Goal: Task Accomplishment & Management: Complete application form

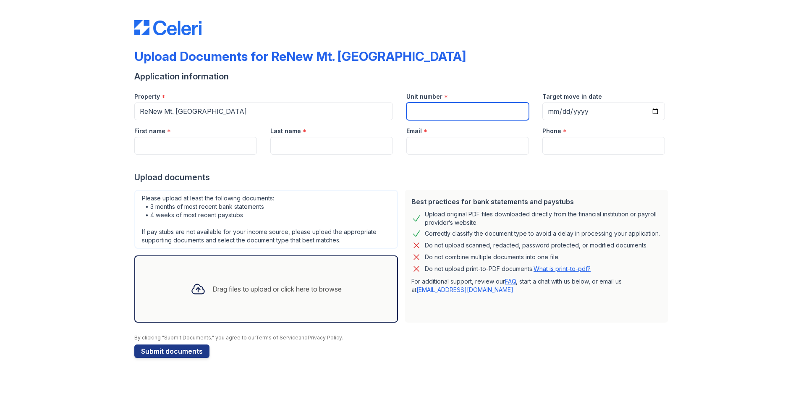
click at [444, 115] on input "Unit number" at bounding box center [468, 111] width 123 height 18
click at [465, 110] on input "Unit number" at bounding box center [468, 111] width 123 height 18
type input "605"
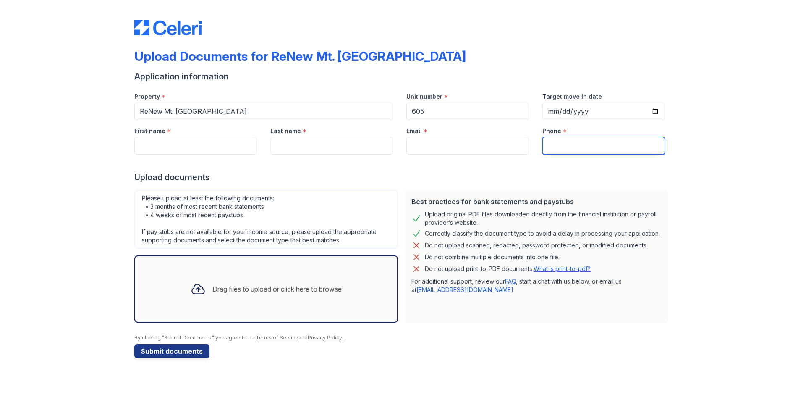
click at [554, 145] on input "Phone" at bounding box center [604, 146] width 123 height 18
type input "4458882991"
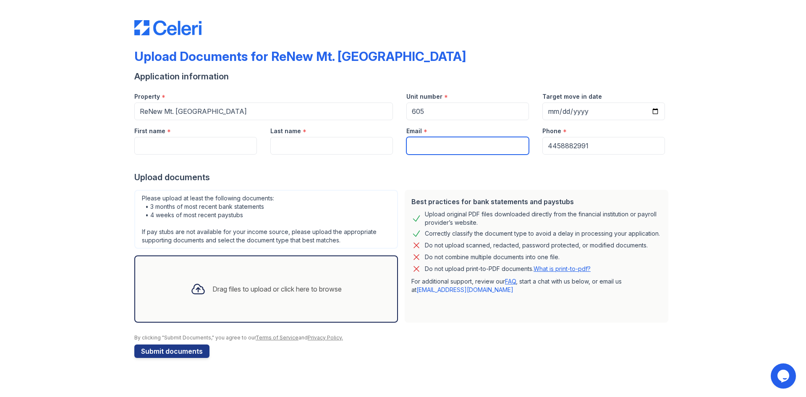
click at [424, 148] on input "Email" at bounding box center [468, 146] width 123 height 18
type input "[EMAIL_ADDRESS][DOMAIN_NAME]"
click at [290, 141] on input "Last name" at bounding box center [331, 146] width 123 height 18
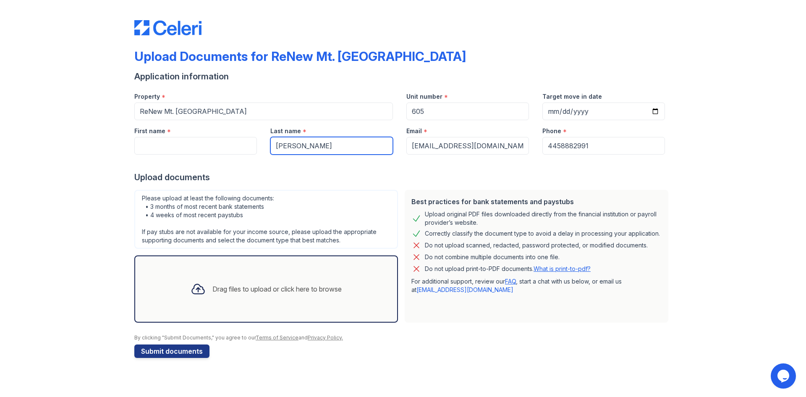
type input "[PERSON_NAME]"
click at [206, 142] on input "First name" at bounding box center [195, 146] width 123 height 18
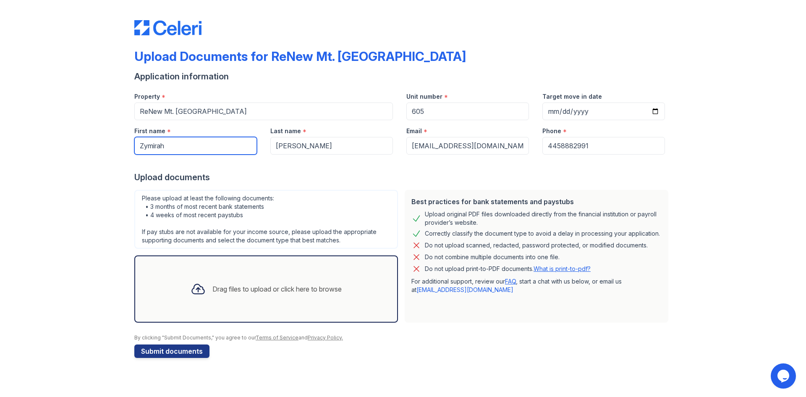
type input "Zymirah"
click at [242, 281] on div "Drag files to upload or click here to browse" at bounding box center [266, 289] width 165 height 29
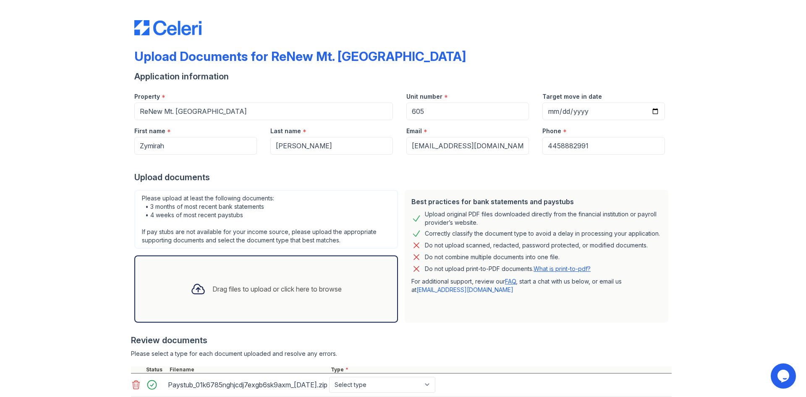
scroll to position [64, 0]
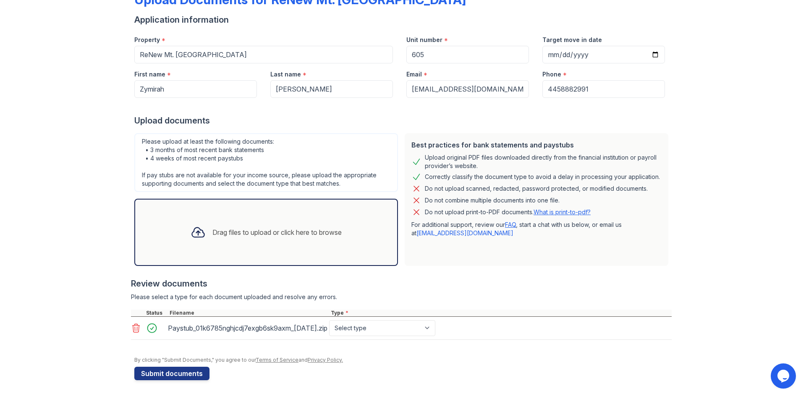
click at [131, 325] on icon at bounding box center [136, 328] width 10 height 10
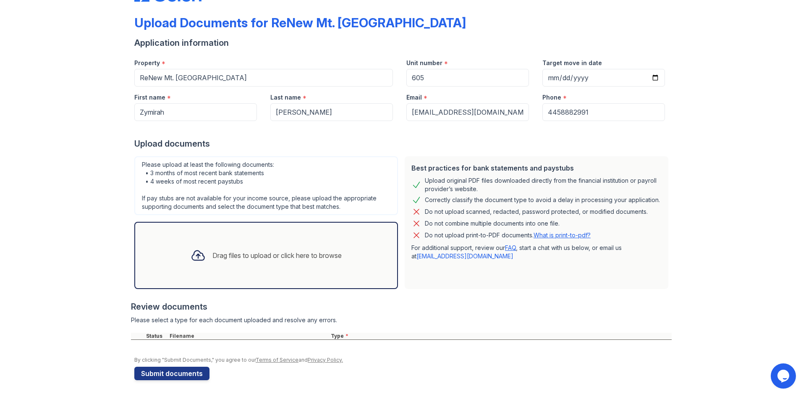
scroll to position [34, 0]
click at [210, 242] on div "Drag files to upload or click here to browse" at bounding box center [266, 255] width 165 height 29
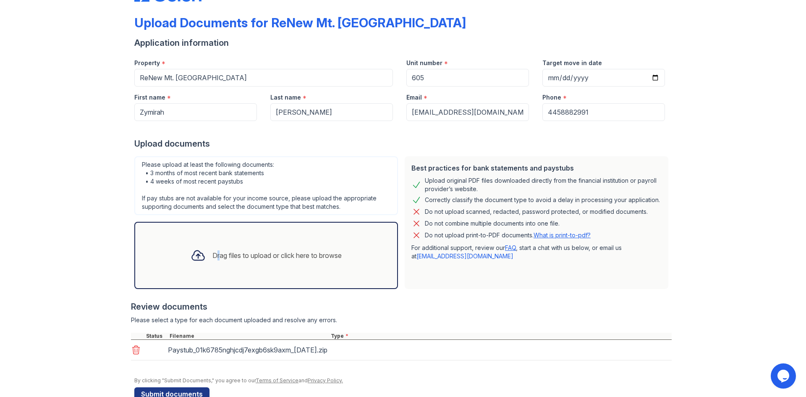
scroll to position [64, 0]
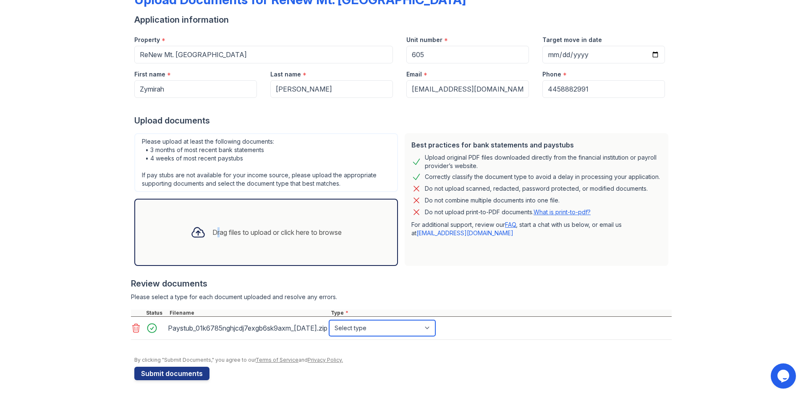
click at [393, 324] on select "Select type Paystub Bank Statement Offer Letter Tax Documents Benefit Award Let…" at bounding box center [382, 328] width 106 height 16
select select "paystub"
click at [329, 320] on select "Select type Paystub Bank Statement Offer Letter Tax Documents Benefit Award Let…" at bounding box center [382, 328] width 106 height 16
click at [198, 371] on button "Submit documents" at bounding box center [171, 373] width 75 height 13
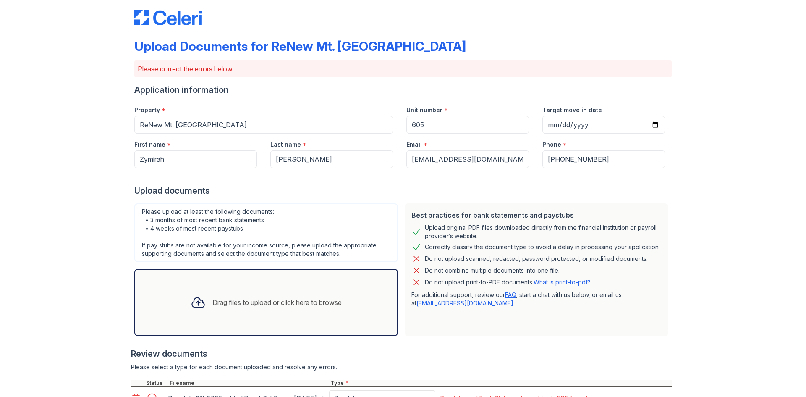
scroll to position [115, 0]
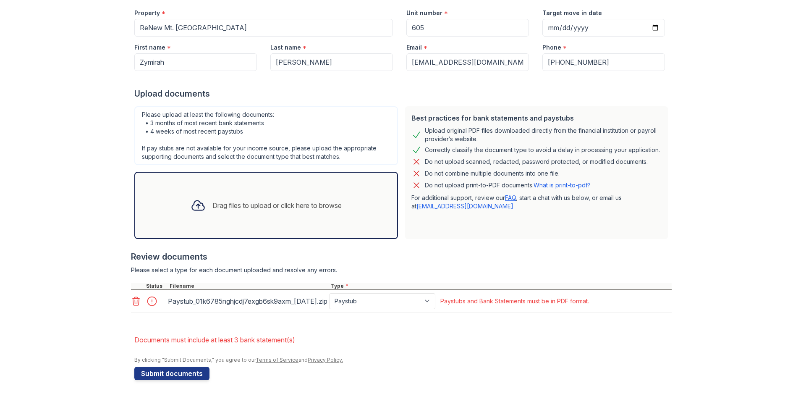
click at [131, 297] on icon at bounding box center [136, 301] width 10 height 10
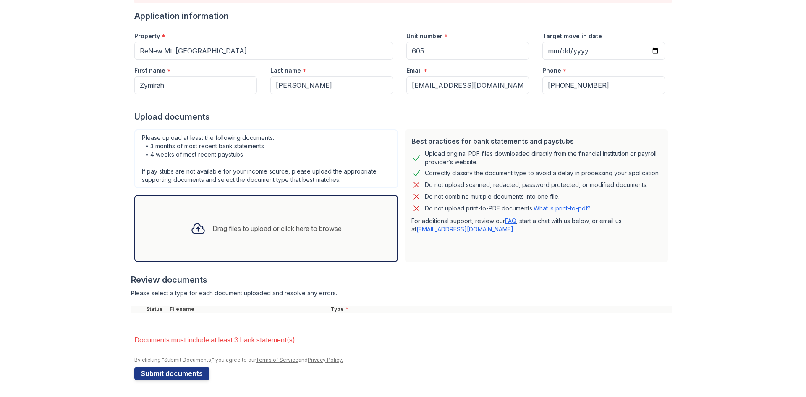
scroll to position [84, 0]
click at [226, 223] on div "Drag files to upload or click here to browse" at bounding box center [266, 228] width 165 height 29
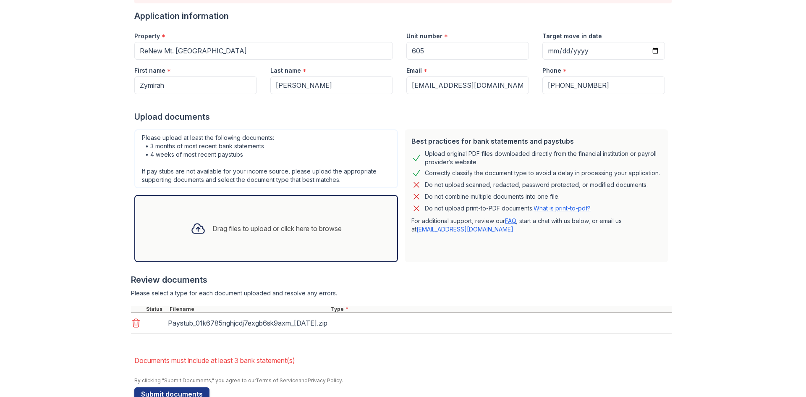
scroll to position [115, 0]
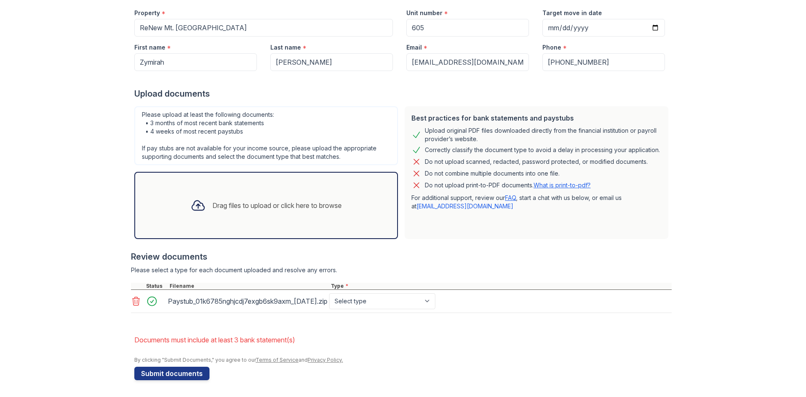
click at [131, 299] on icon at bounding box center [136, 301] width 10 height 10
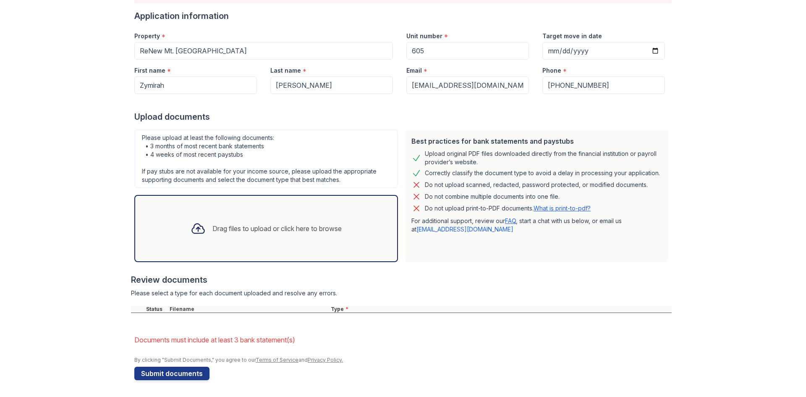
scroll to position [84, 0]
click at [196, 227] on icon at bounding box center [198, 228] width 15 height 15
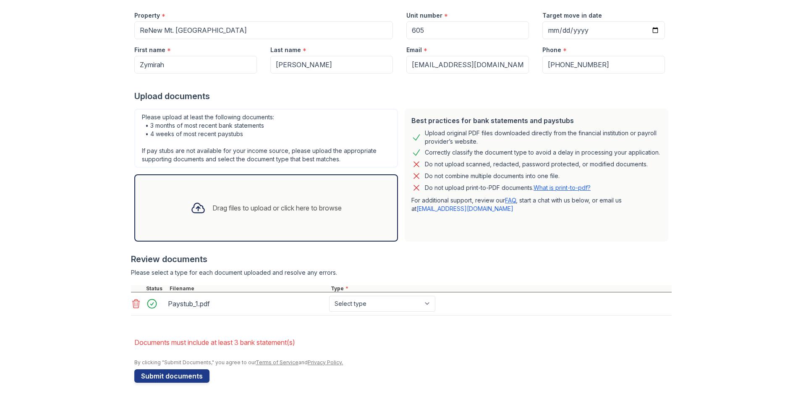
scroll to position [107, 0]
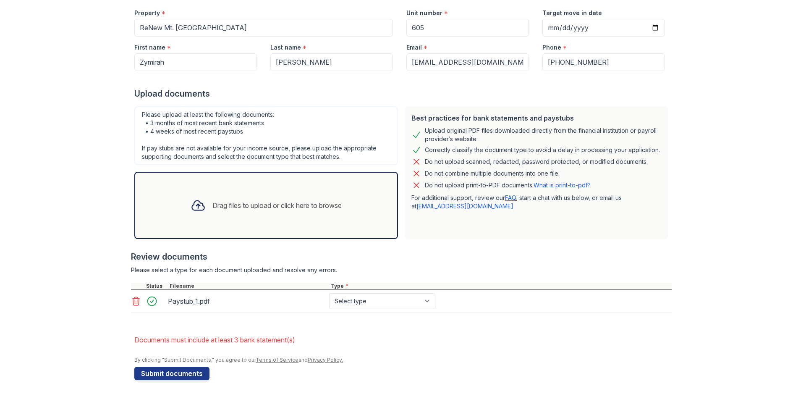
click at [214, 199] on div "Drag files to upload or click here to browse" at bounding box center [266, 205] width 165 height 29
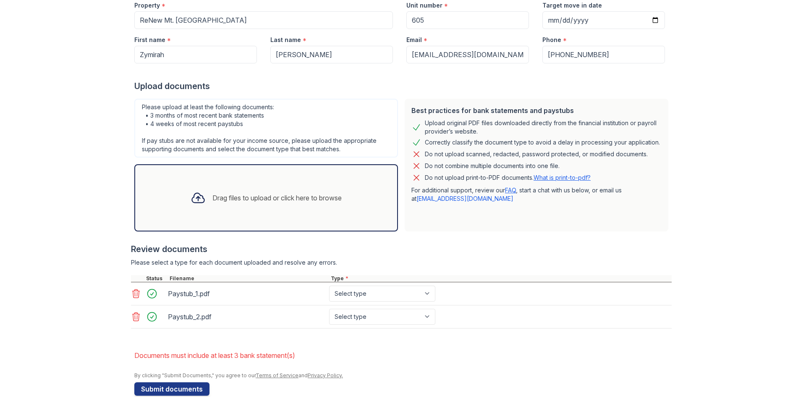
click at [218, 195] on div "Drag files to upload or click here to browse" at bounding box center [277, 198] width 129 height 10
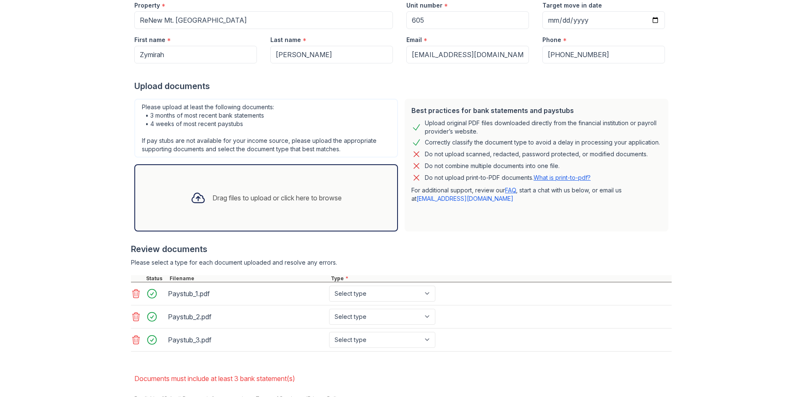
click at [207, 203] on div "Drag files to upload or click here to browse" at bounding box center [266, 198] width 165 height 29
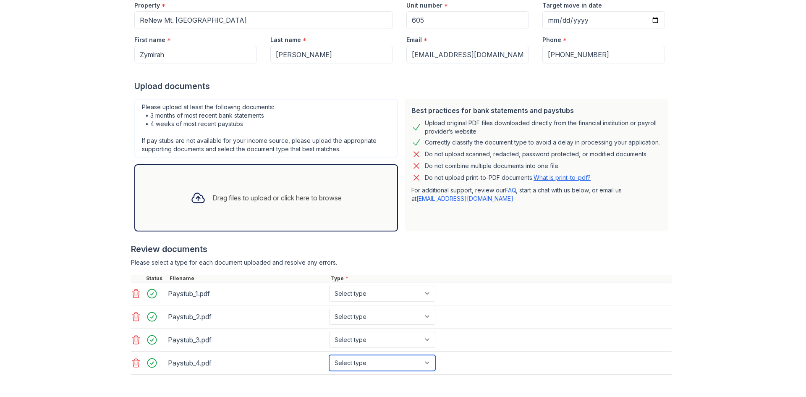
click at [426, 360] on select "Select type Paystub Bank Statement Offer Letter Tax Documents Benefit Award Let…" at bounding box center [382, 363] width 106 height 16
select select "paystub"
click at [329, 355] on select "Select type Paystub Bank Statement Offer Letter Tax Documents Benefit Award Let…" at bounding box center [382, 363] width 106 height 16
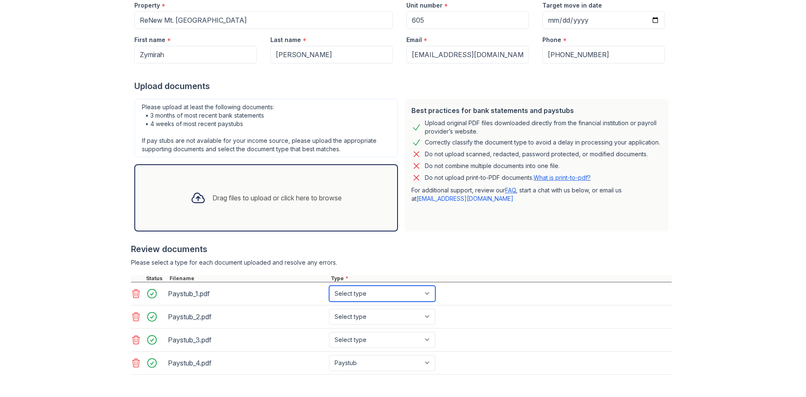
click at [394, 289] on select "Select type Paystub Bank Statement Offer Letter Tax Documents Benefit Award Let…" at bounding box center [382, 294] width 106 height 16
select select "bank_statement"
click at [329, 286] on select "Select type Paystub Bank Statement Offer Letter Tax Documents Benefit Award Let…" at bounding box center [382, 294] width 106 height 16
click at [373, 317] on select "Select type Paystub Bank Statement Offer Letter Tax Documents Benefit Award Let…" at bounding box center [382, 317] width 106 height 16
select select "bank_statement"
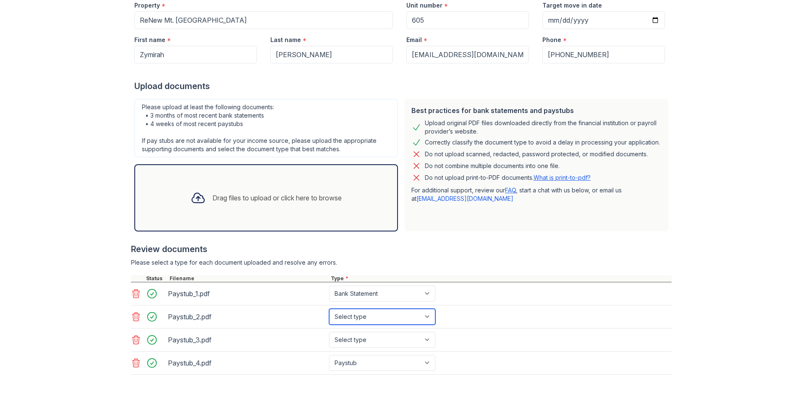
click at [329, 309] on select "Select type Paystub Bank Statement Offer Letter Tax Documents Benefit Award Let…" at bounding box center [382, 317] width 106 height 16
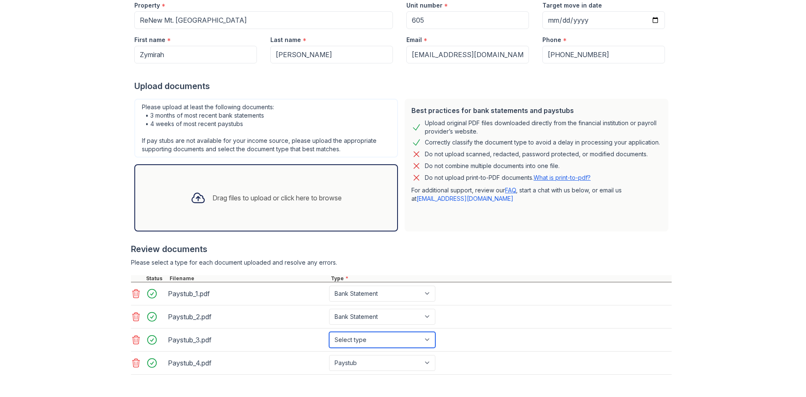
click at [380, 341] on select "Select type Paystub Bank Statement Offer Letter Tax Documents Benefit Award Let…" at bounding box center [382, 340] width 106 height 16
select select "bank_statement"
click at [329, 332] on select "Select type Paystub Bank Statement Offer Letter Tax Documents Benefit Award Let…" at bounding box center [382, 340] width 106 height 16
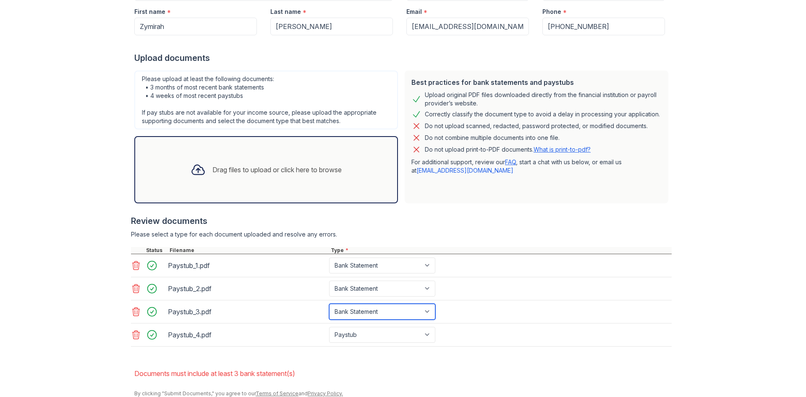
scroll to position [176, 0]
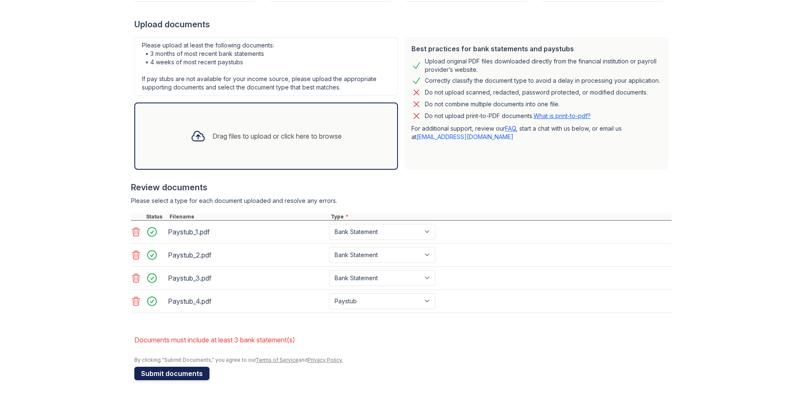
click at [194, 370] on button "Submit documents" at bounding box center [171, 373] width 75 height 13
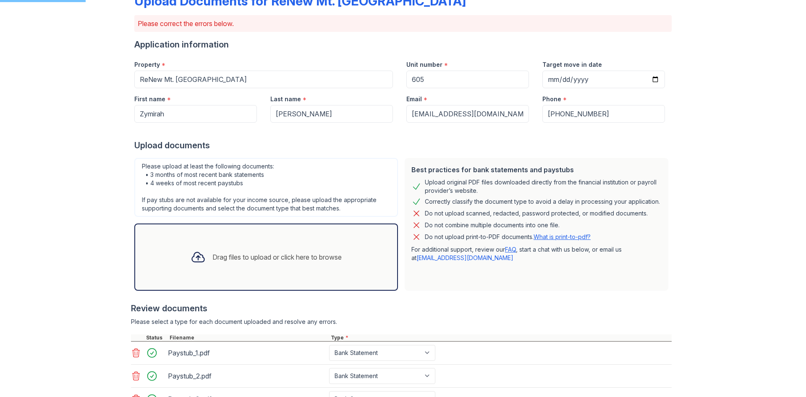
scroll to position [50, 0]
